Goal: Transaction & Acquisition: Book appointment/travel/reservation

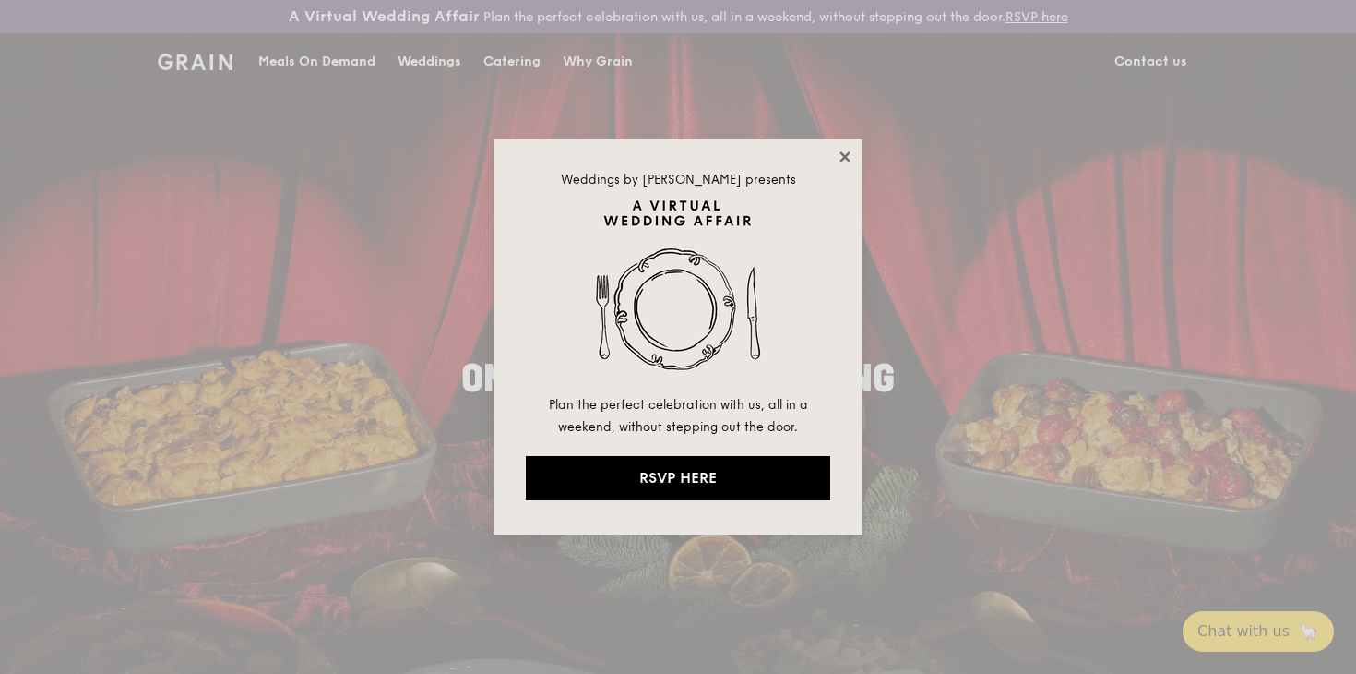
click at [843, 158] on icon at bounding box center [845, 156] width 10 height 10
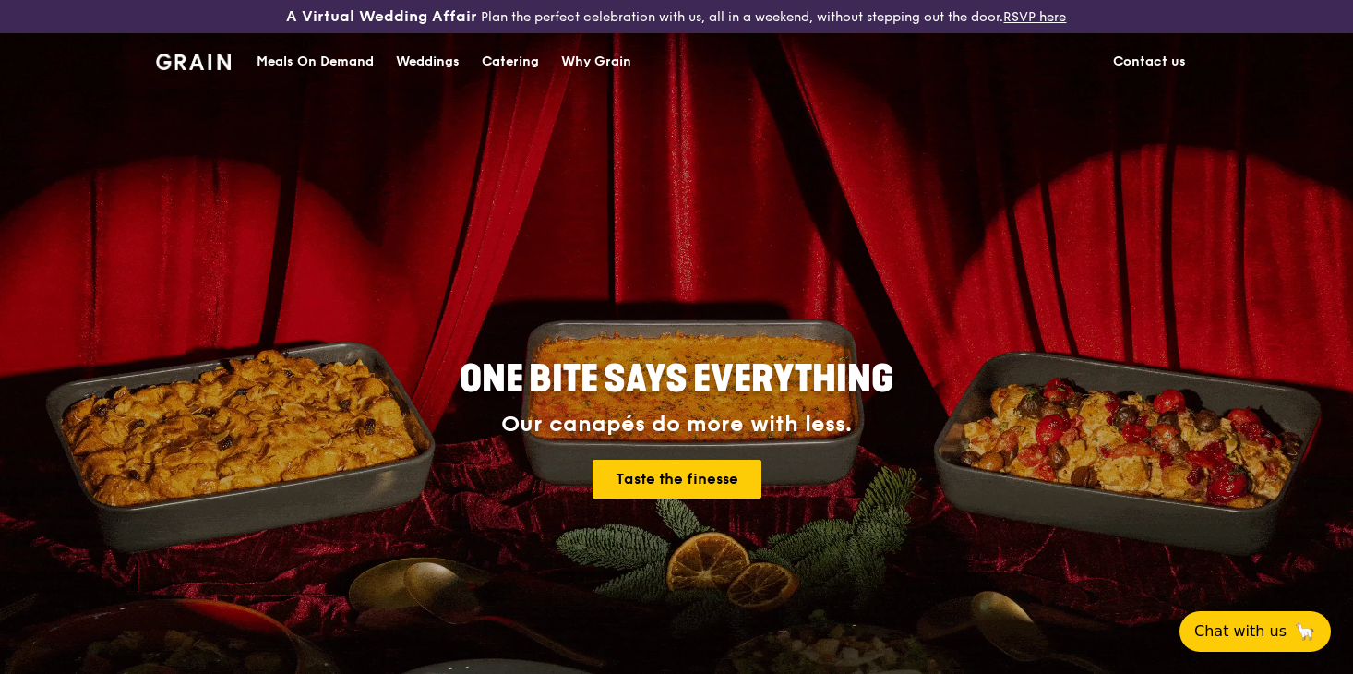
click at [521, 59] on div "Catering" at bounding box center [510, 61] width 57 height 55
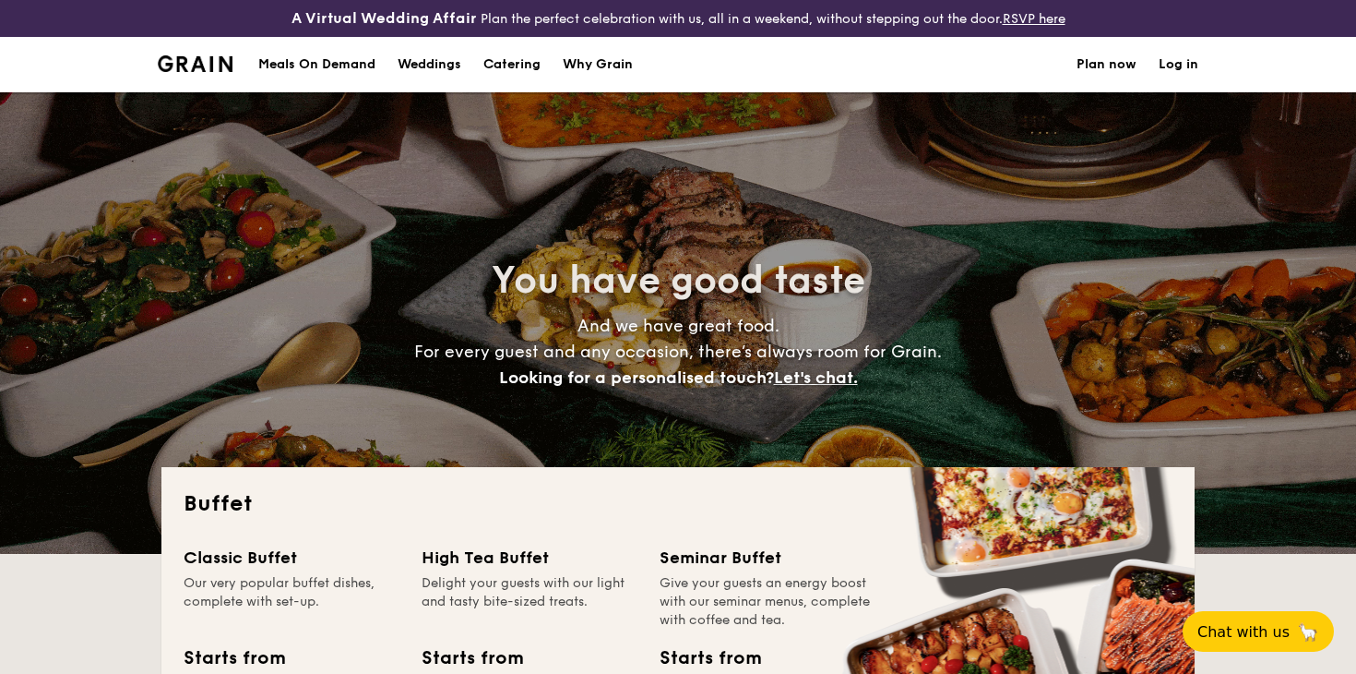
select select
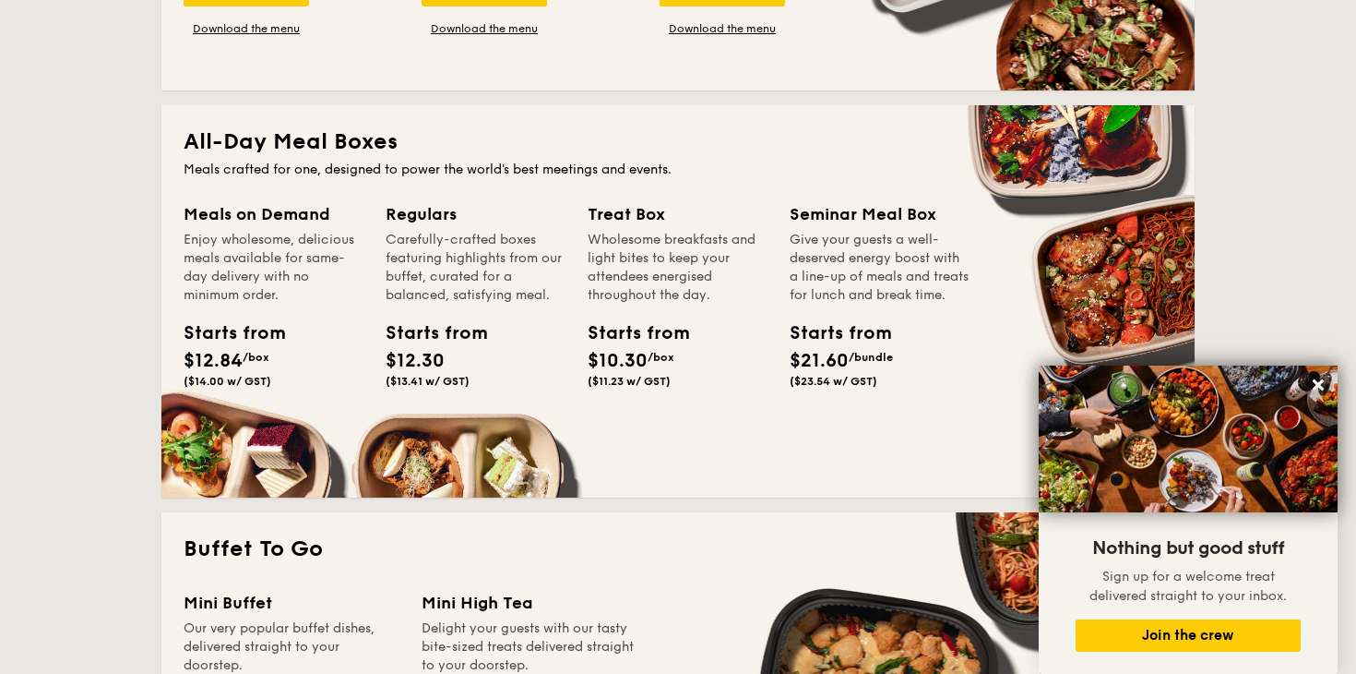
scroll to position [754, 0]
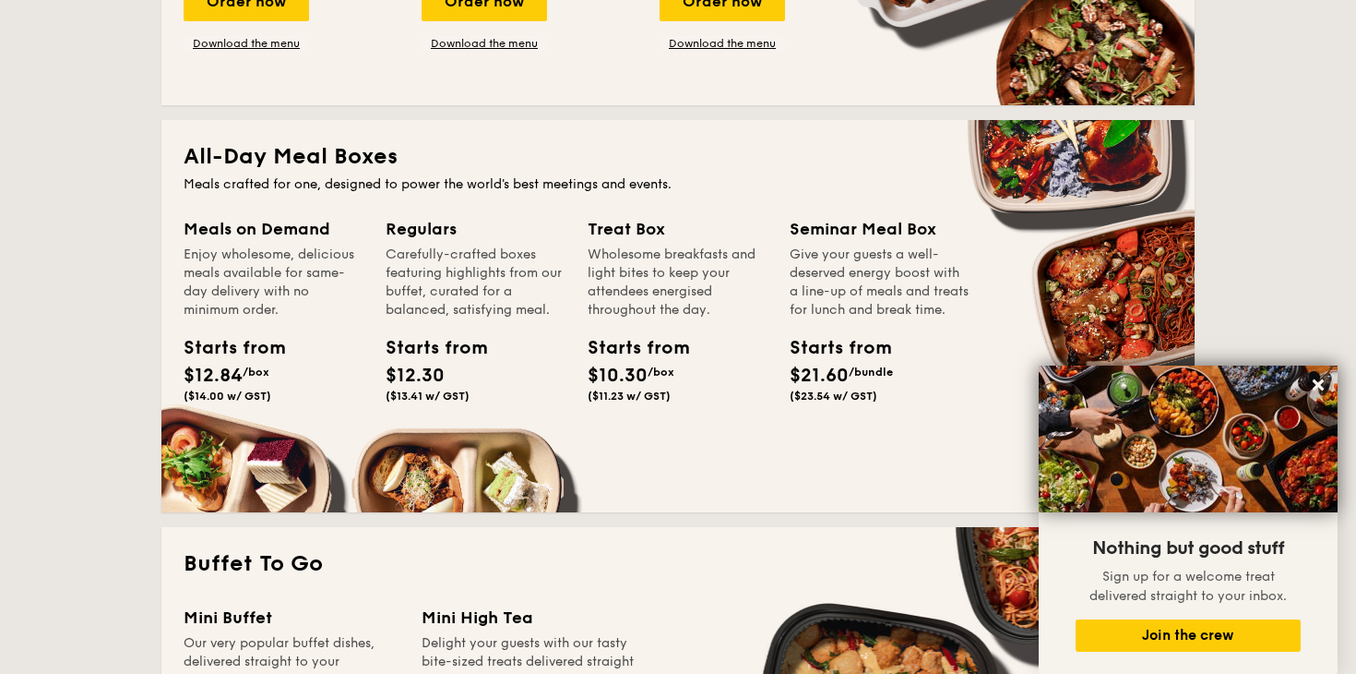
click at [424, 376] on span "$12.30" at bounding box center [415, 375] width 59 height 22
click at [621, 389] on span "($11.23 w/ GST)" at bounding box center [629, 395] width 83 height 13
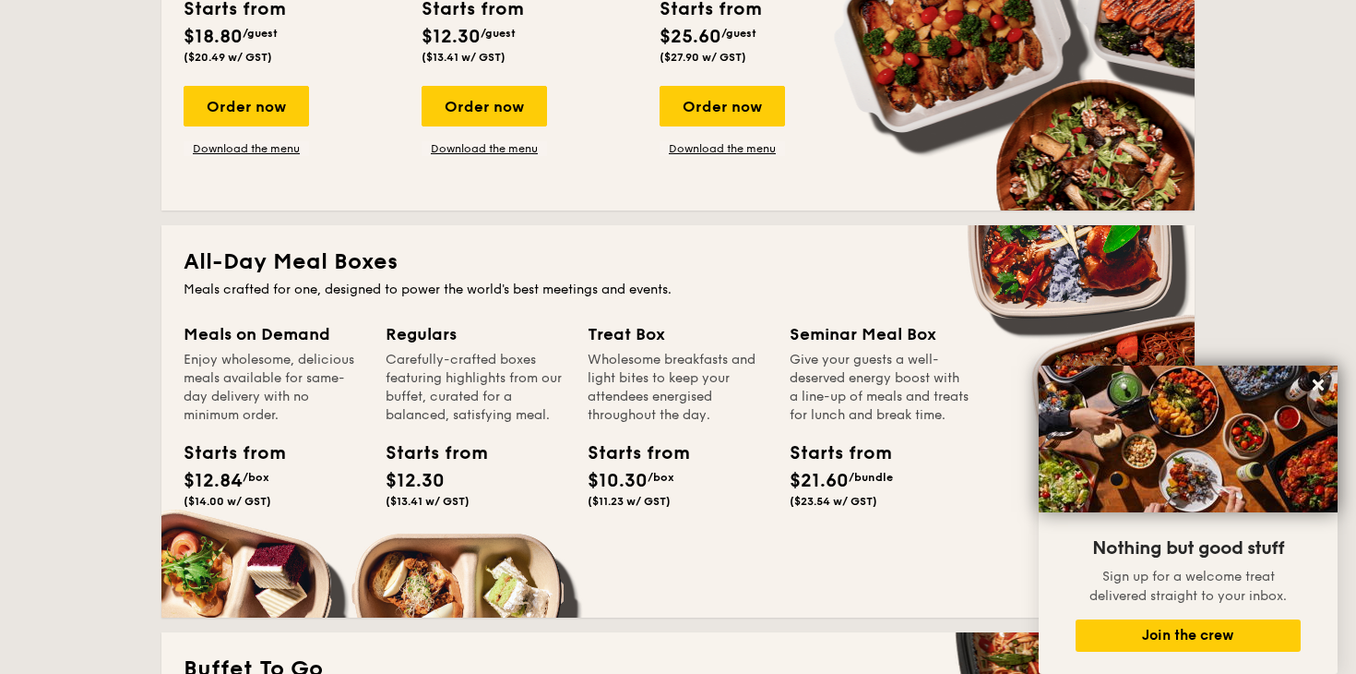
scroll to position [665, 0]
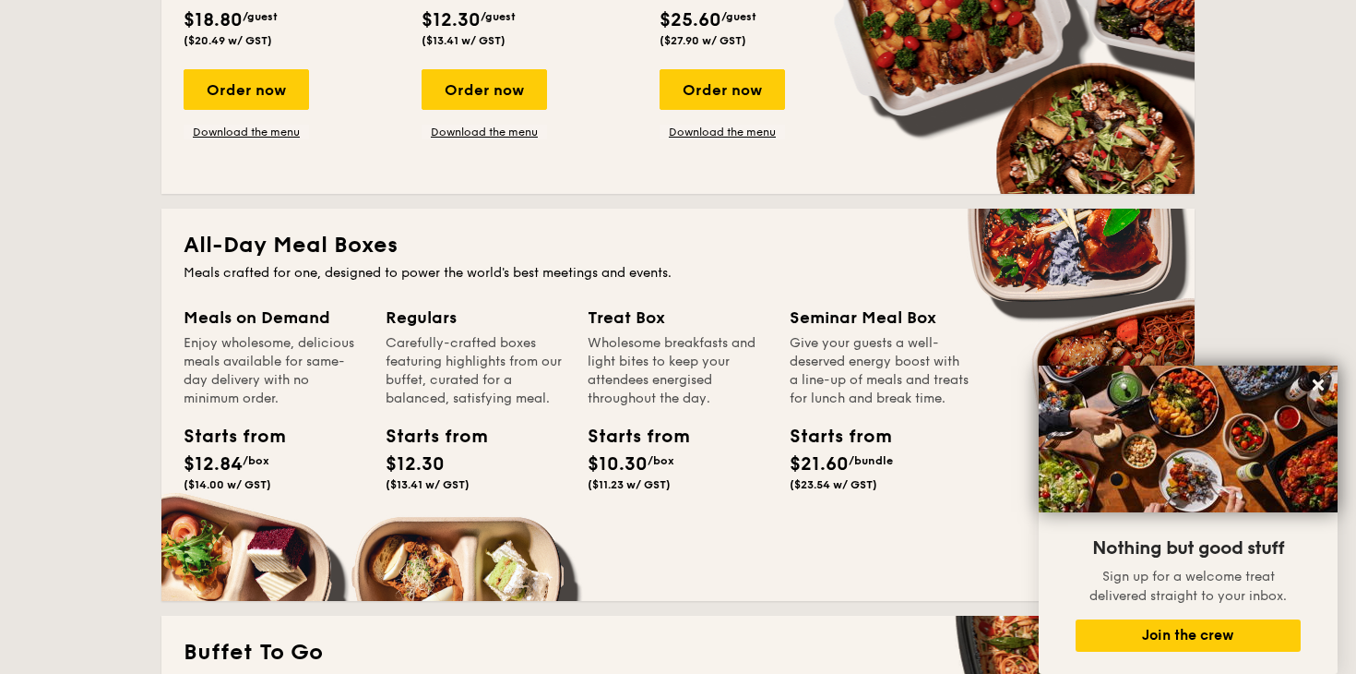
click at [470, 545] on div "Meals on Demand Enjoy wholesome, delicious meals available for same-day deliver…" at bounding box center [678, 442] width 989 height 274
click at [430, 388] on div "Carefully-crafted boxes featuring highlights from our buffet, curated for a bal…" at bounding box center [476, 371] width 180 height 74
click at [456, 345] on div "Carefully-crafted boxes featuring highlights from our buffet, curated for a bal…" at bounding box center [476, 371] width 180 height 74
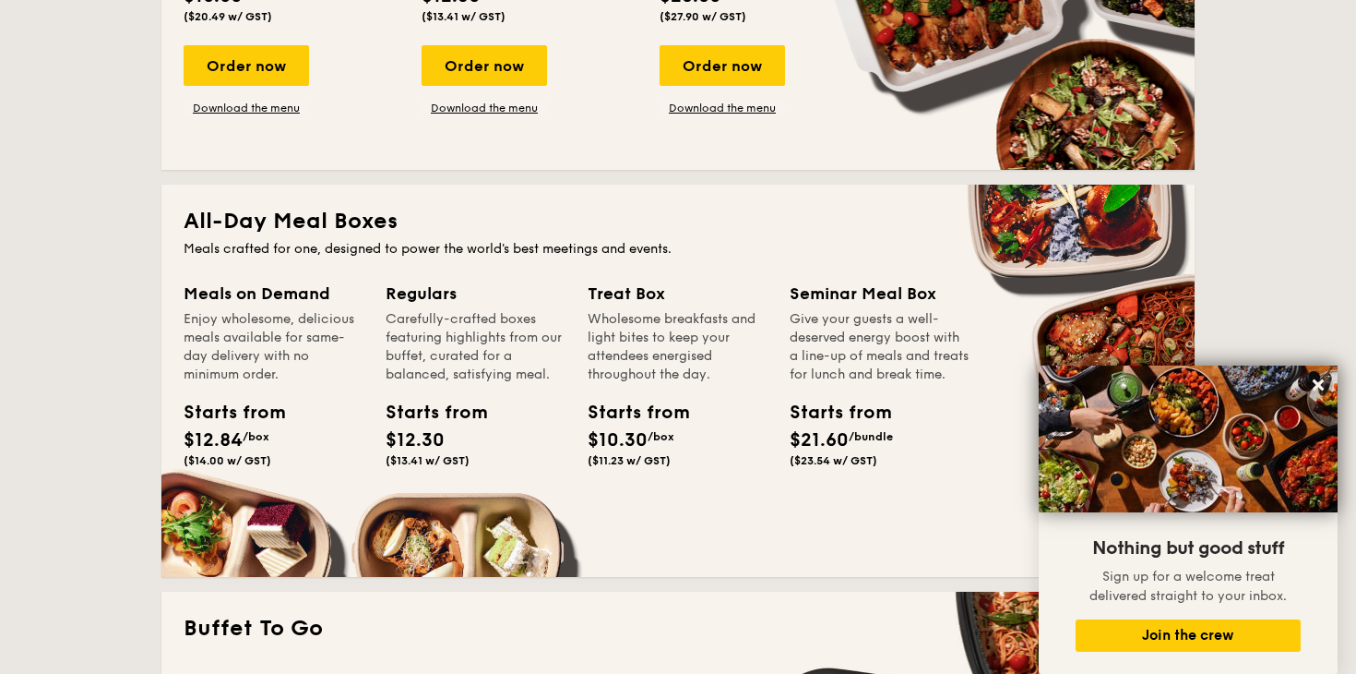
scroll to position [691, 0]
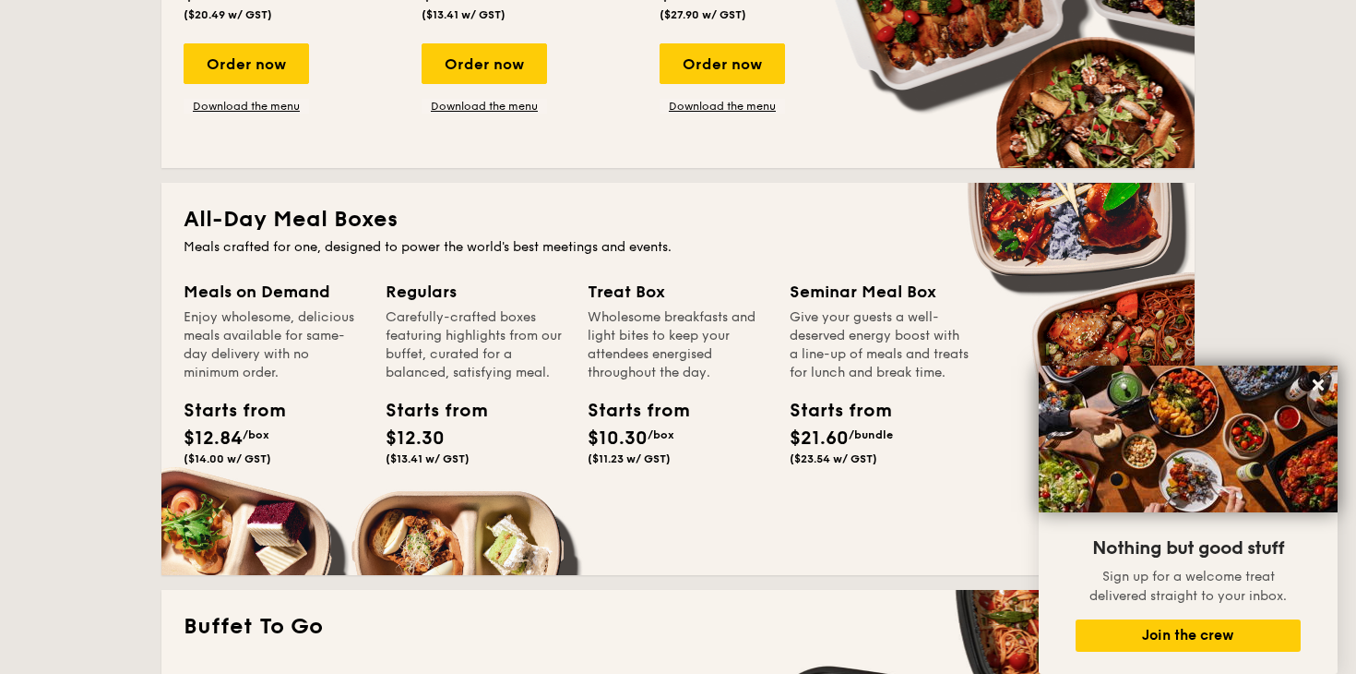
click at [448, 339] on div "Carefully-crafted boxes featuring highlights from our buffet, curated for a bal…" at bounding box center [476, 345] width 180 height 74
click at [445, 431] on div "Starts from $12.30 ($13.41 w/ GST)" at bounding box center [427, 431] width 83 height 68
click at [440, 496] on div "Regulars Carefully-crafted boxes featuring highlights from our buffet, curated …" at bounding box center [487, 398] width 202 height 238
click at [438, 496] on div "Regulars Carefully-crafted boxes featuring highlights from our buffet, curated …" at bounding box center [487, 398] width 202 height 238
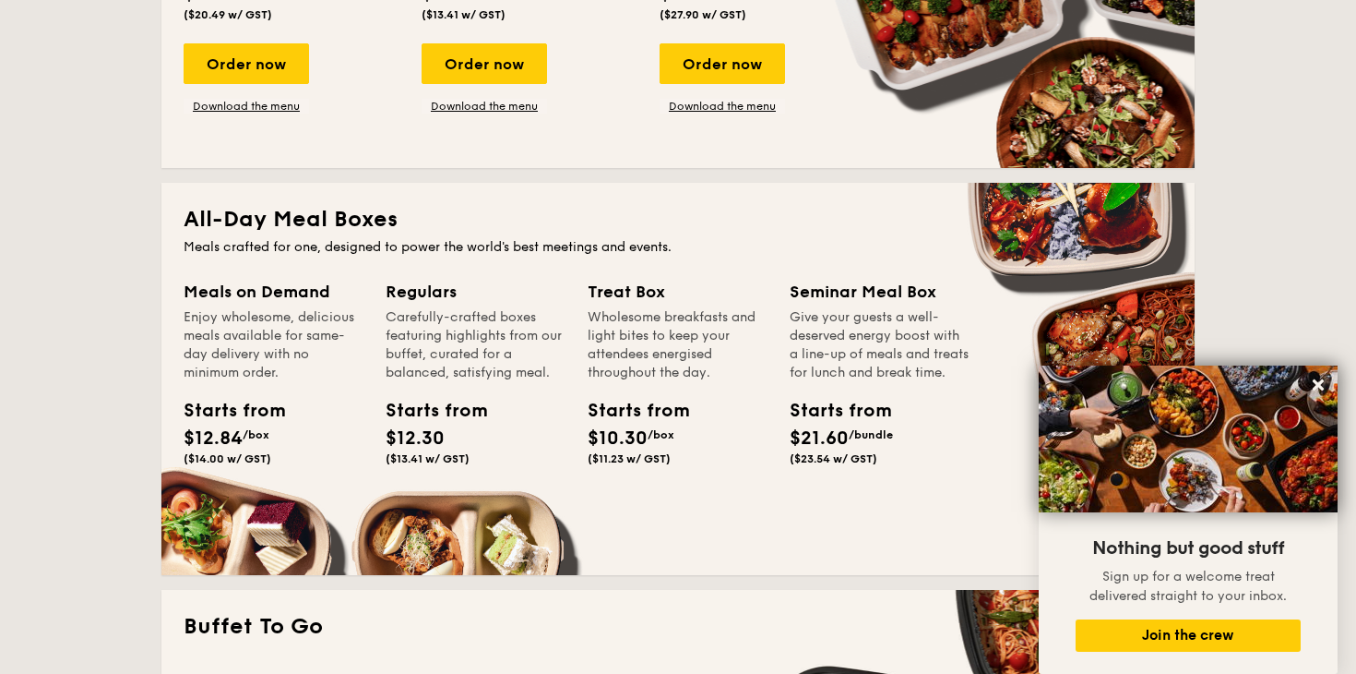
click at [449, 452] on span "($13.41 w/ GST)" at bounding box center [428, 458] width 84 height 13
click at [442, 301] on div "Regulars" at bounding box center [476, 292] width 180 height 26
click at [609, 313] on div "Wholesome breakfasts and light bites to keep your attendees energised throughou…" at bounding box center [678, 345] width 180 height 74
click at [815, 323] on div "Give your guests a well-deserved energy boost with a line-up of meals and treat…" at bounding box center [880, 345] width 180 height 74
click at [478, 337] on div "Carefully-crafted boxes featuring highlights from our buffet, curated for a bal…" at bounding box center [476, 345] width 180 height 74
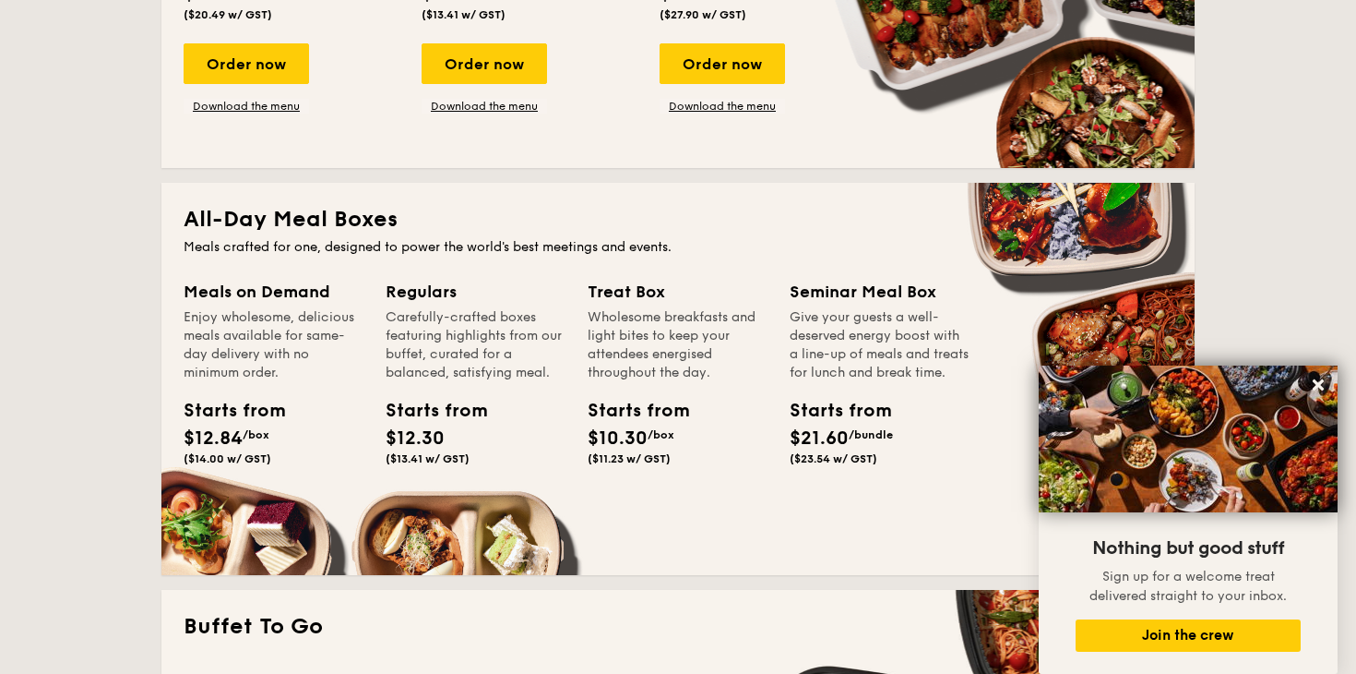
click at [424, 426] on div "Starts from $12.30 ($13.41 w/ GST)" at bounding box center [427, 431] width 83 height 68
click at [426, 427] on span "$12.30" at bounding box center [415, 438] width 59 height 22
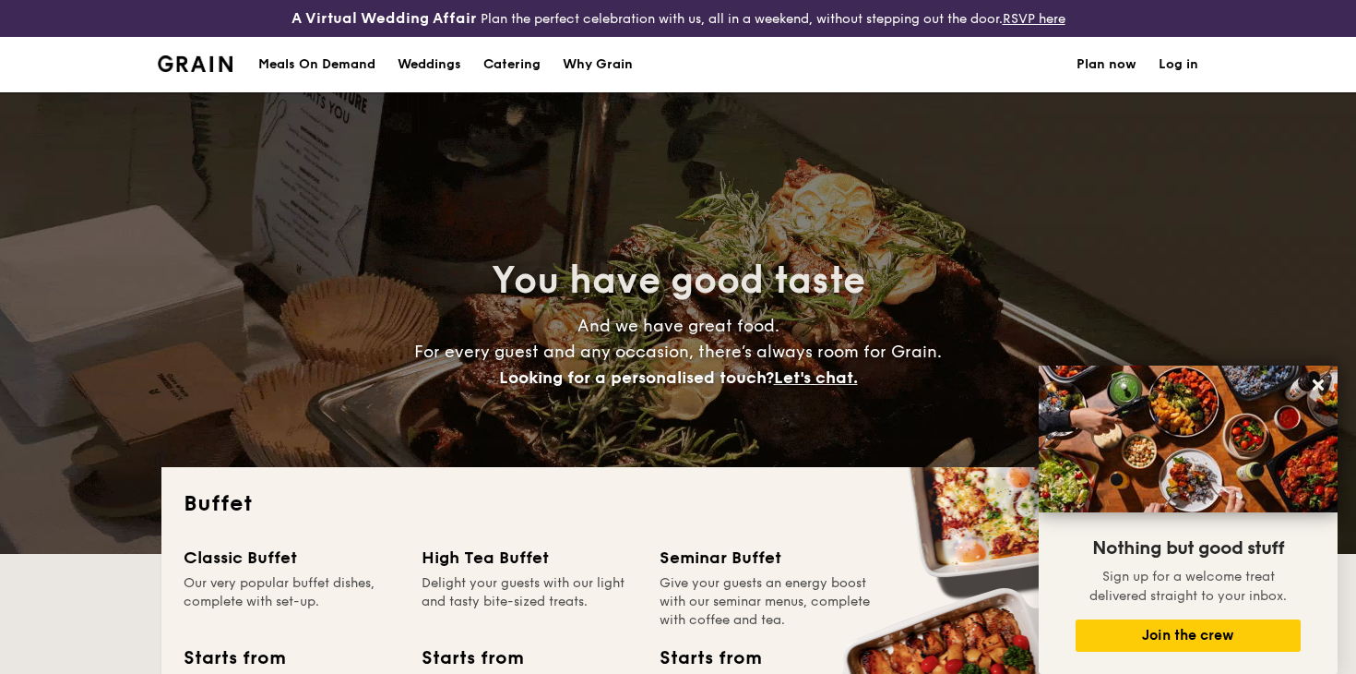
scroll to position [0, 0]
